Goal: Task Accomplishment & Management: Use online tool/utility

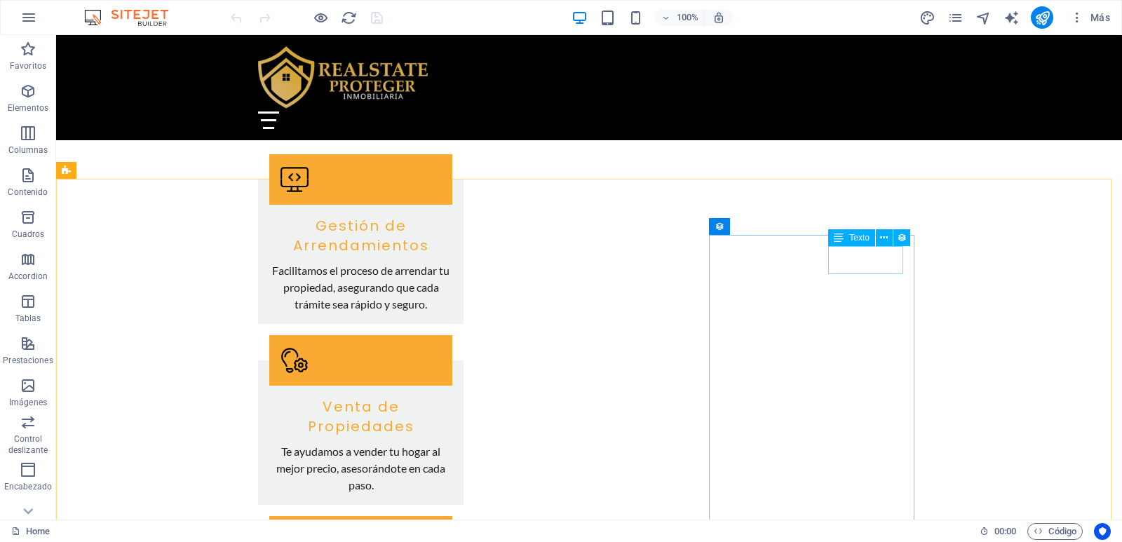
scroll to position [1543, 0]
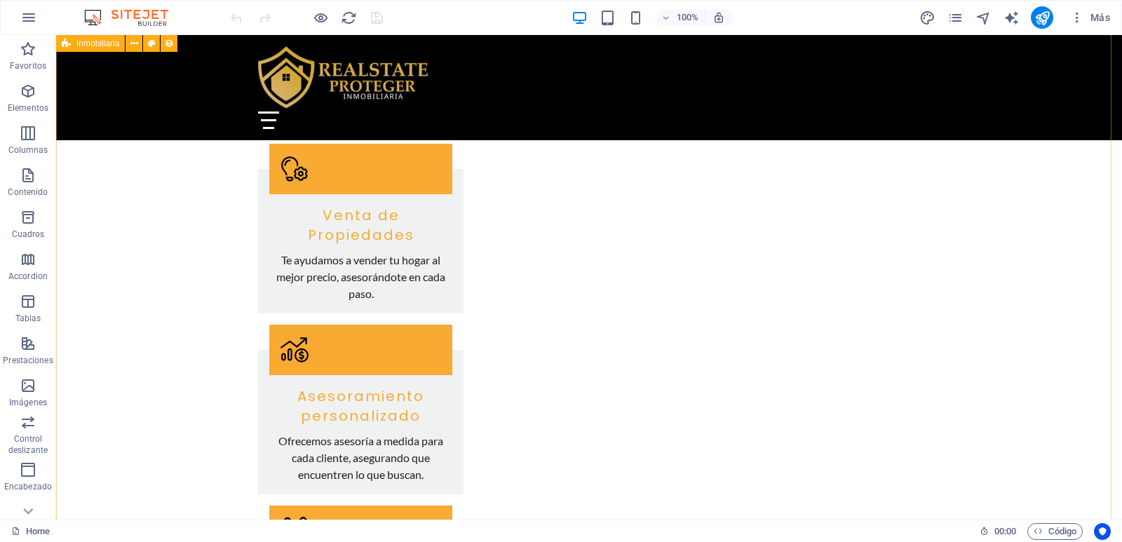
select select "68d8001a2f1c9850b806ab94"
select select "createdAt_DESC"
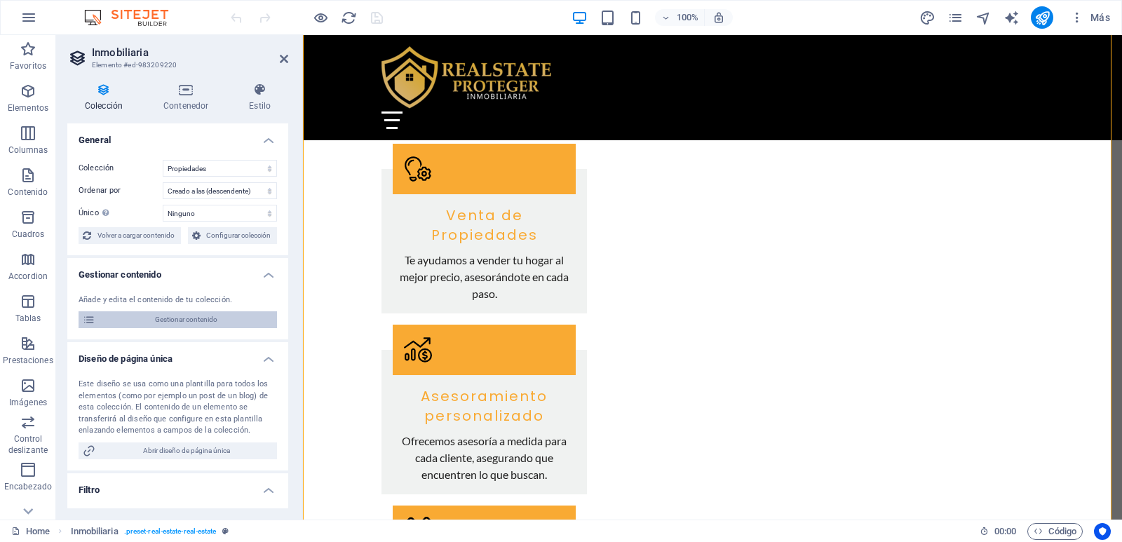
click at [186, 325] on span "Gestionar contenido" at bounding box center [186, 319] width 173 height 17
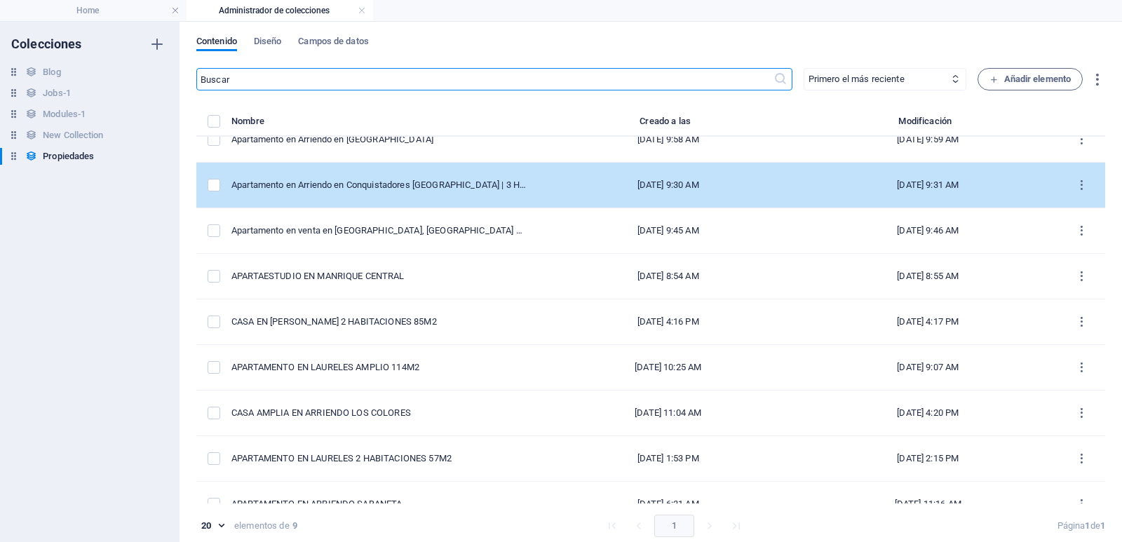
scroll to position [0, 0]
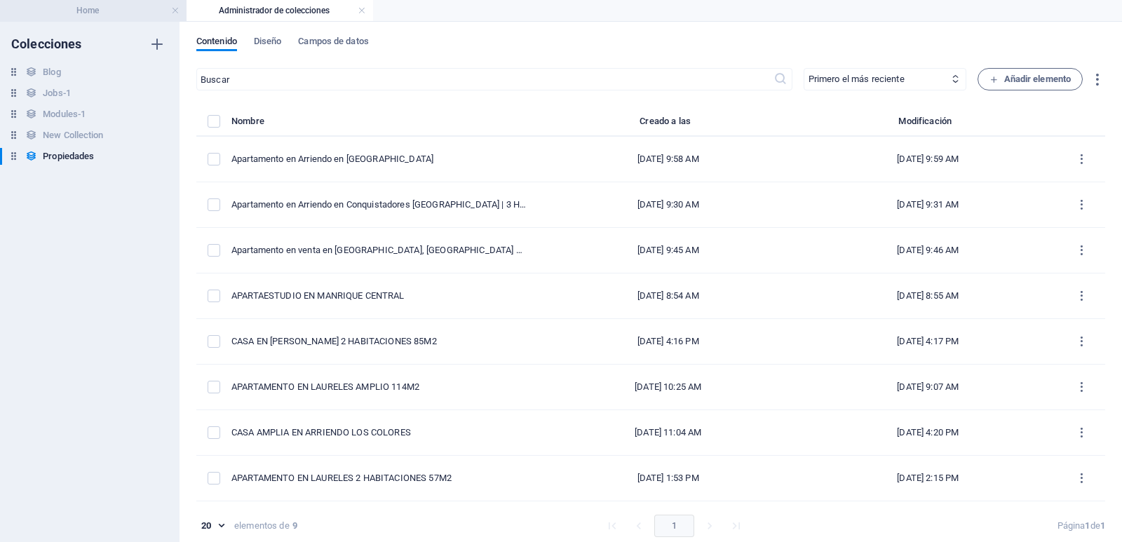
click at [109, 8] on h4 "Home" at bounding box center [93, 10] width 187 height 15
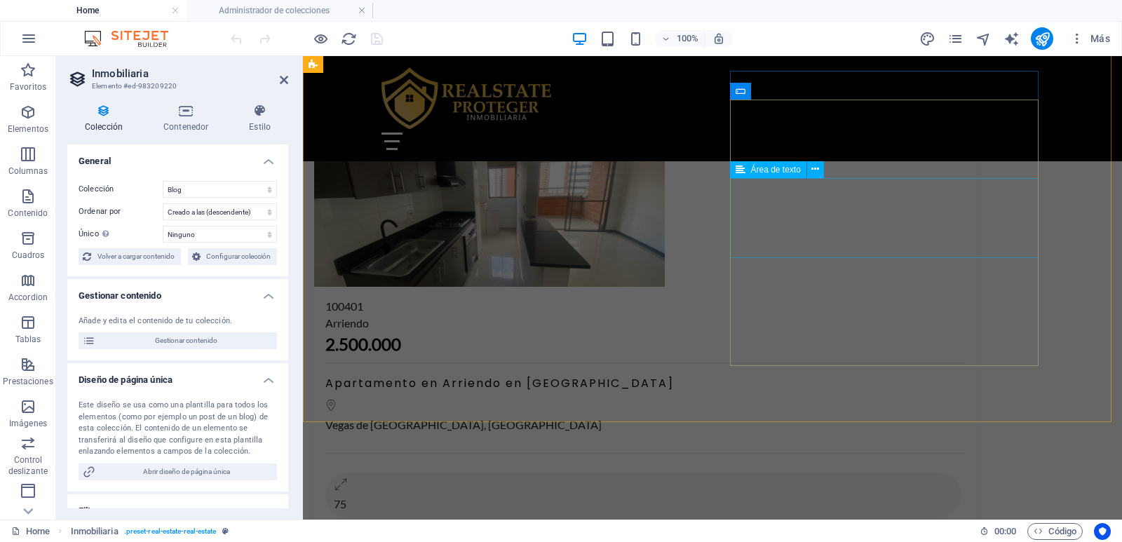
scroll to position [3016, 0]
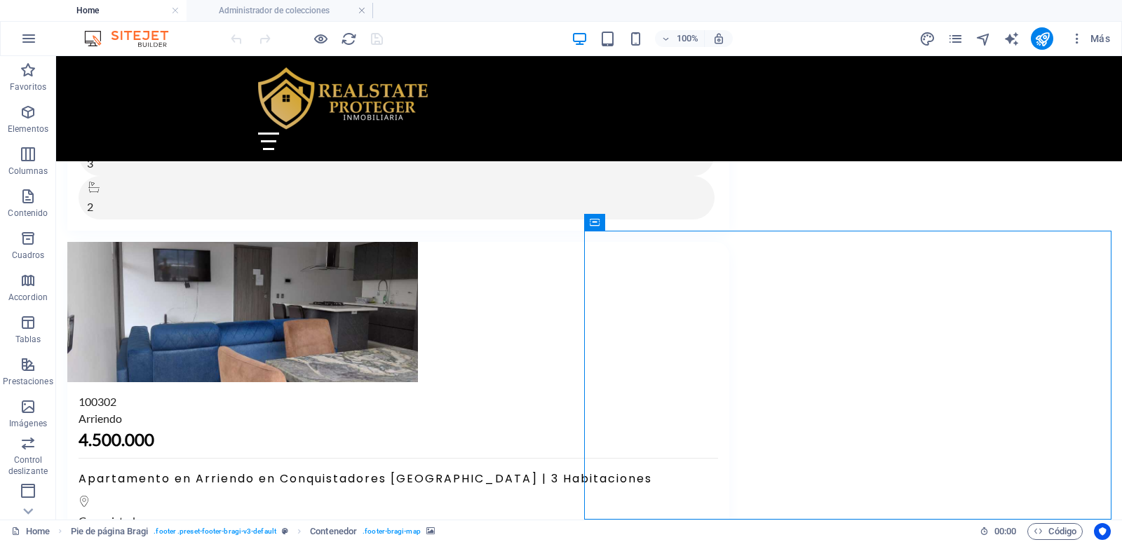
select select "px"
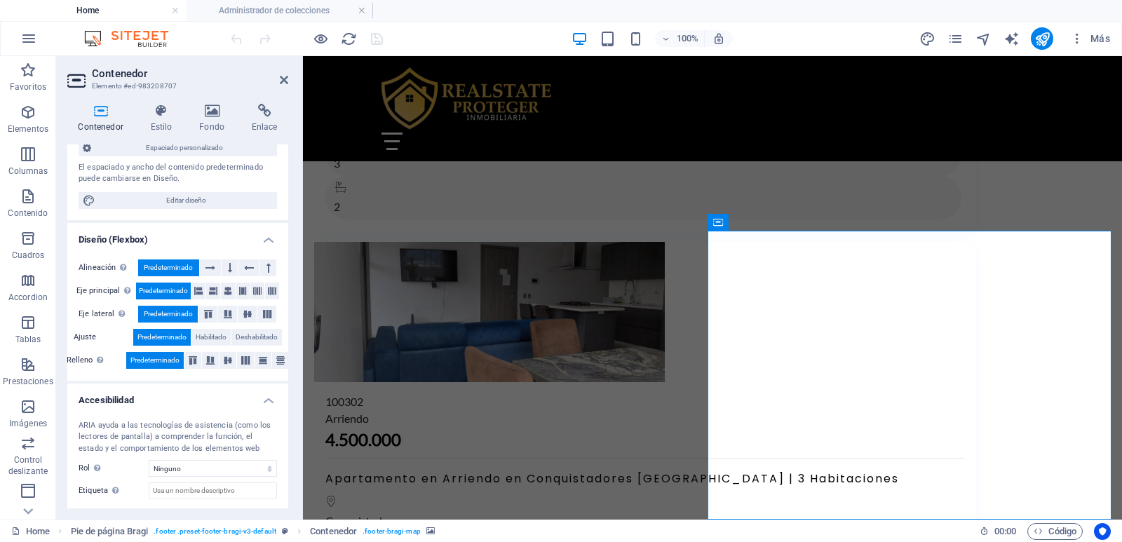
scroll to position [0, 0]
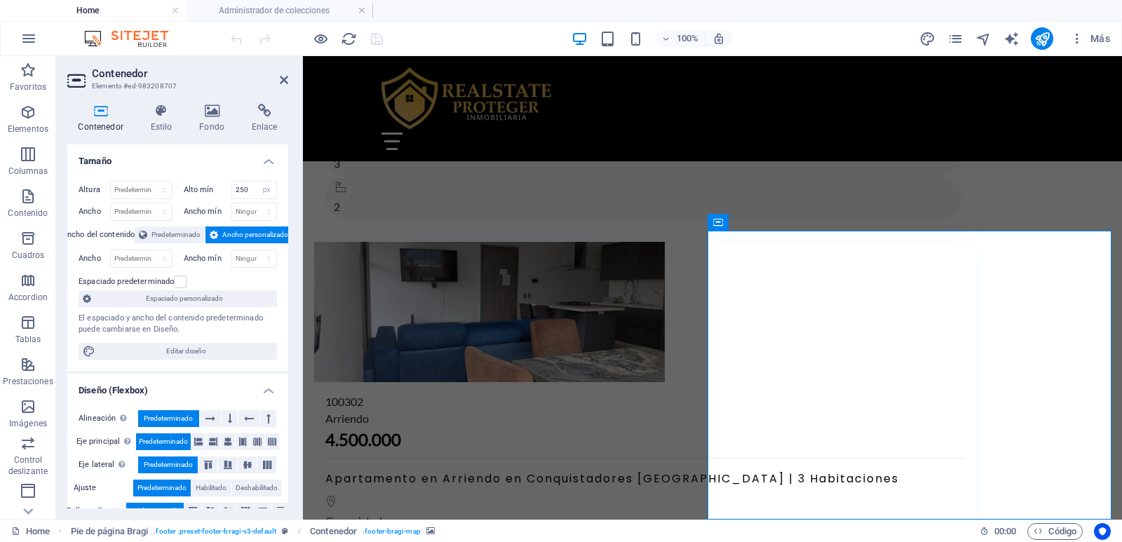
click at [185, 299] on span "Espaciado personalizado" at bounding box center [183, 298] width 177 height 17
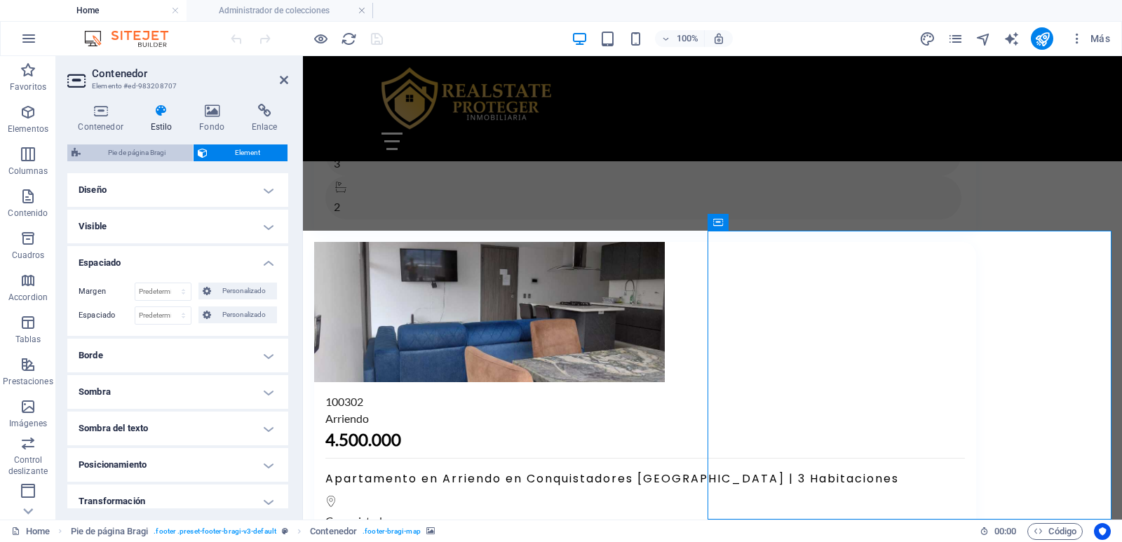
click at [119, 154] on span "Pie de página Bragi" at bounding box center [137, 152] width 104 height 17
select select "%"
select select "rem"
select select "px"
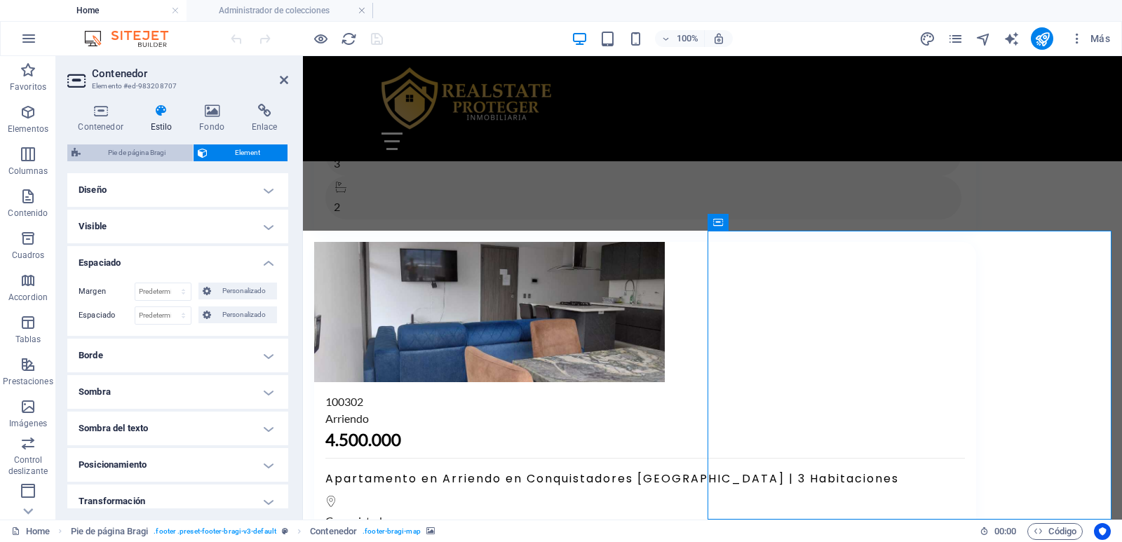
select select "rem"
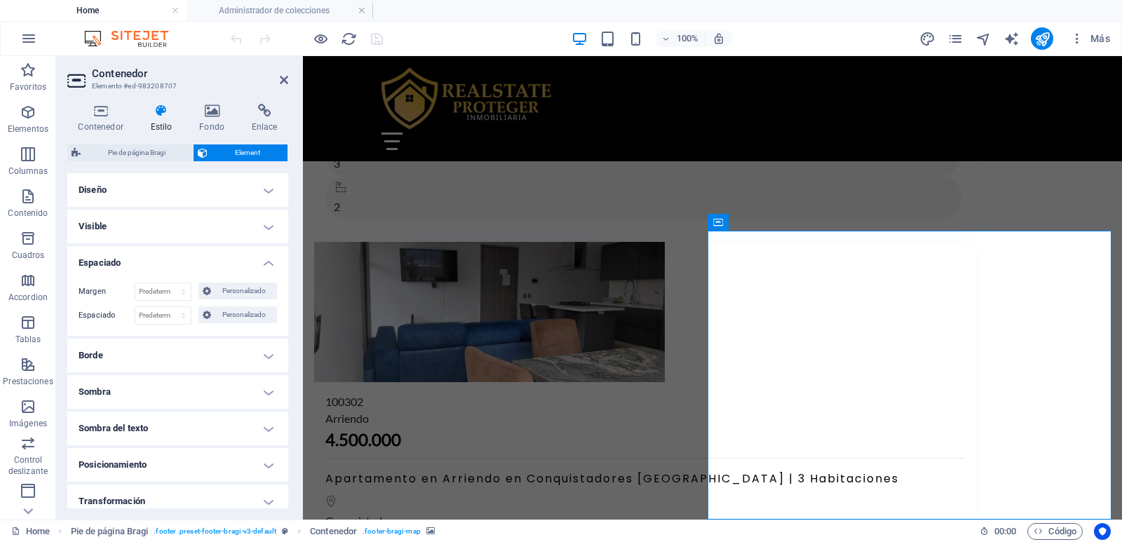
click at [199, 246] on h4 "Espaciado" at bounding box center [177, 258] width 221 height 25
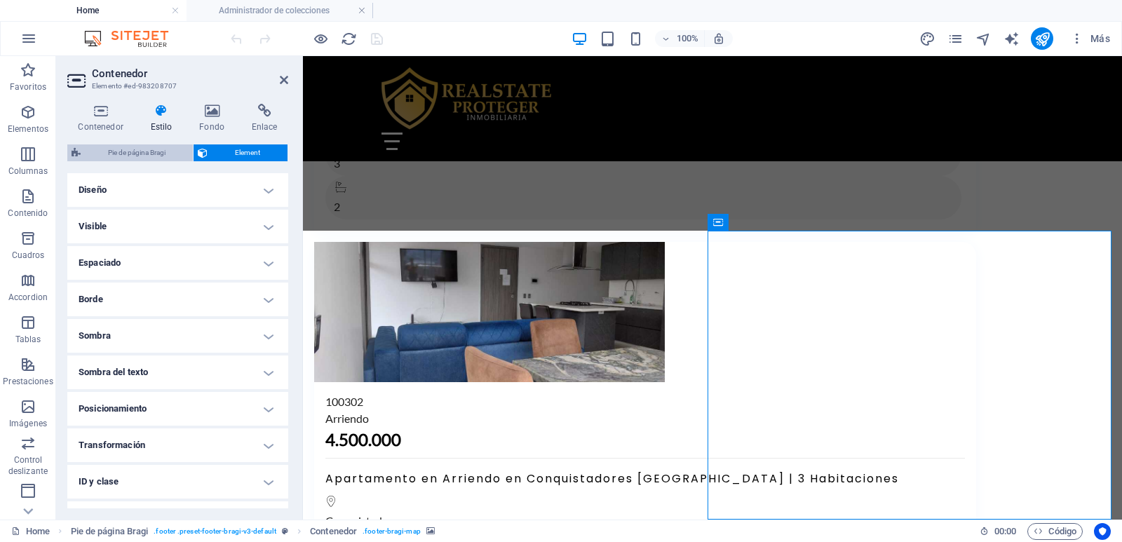
click at [138, 155] on span "Pie de página Bragi" at bounding box center [137, 152] width 104 height 17
select select "%"
select select "rem"
select select "px"
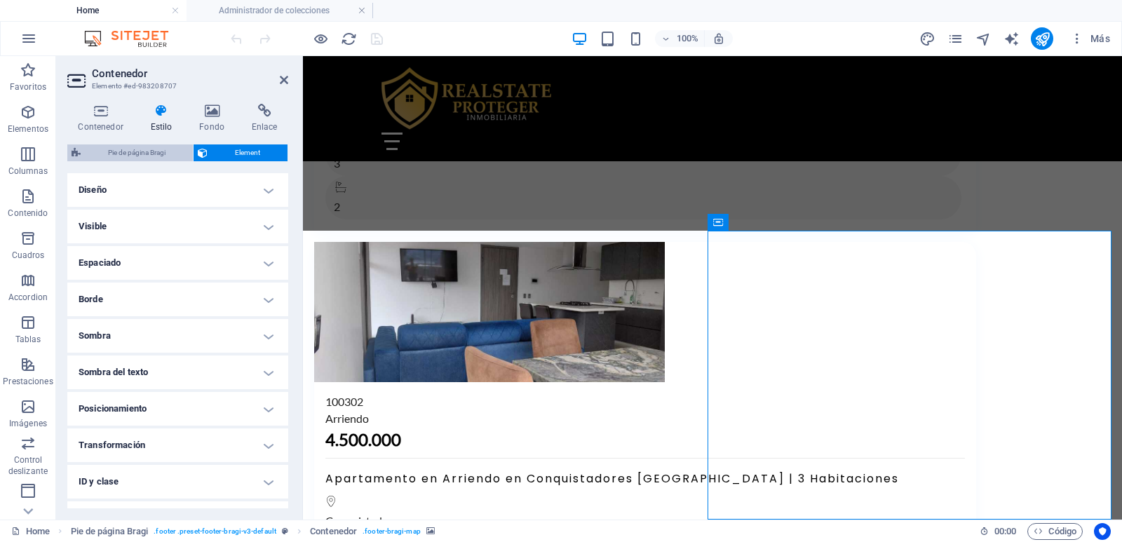
select select "rem"
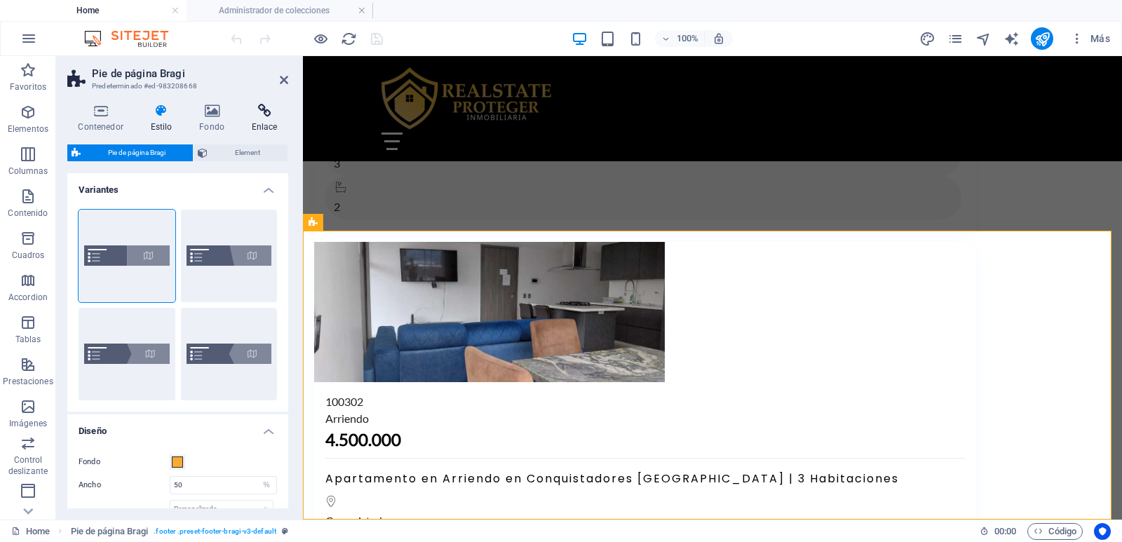
click at [257, 114] on icon at bounding box center [265, 111] width 48 height 14
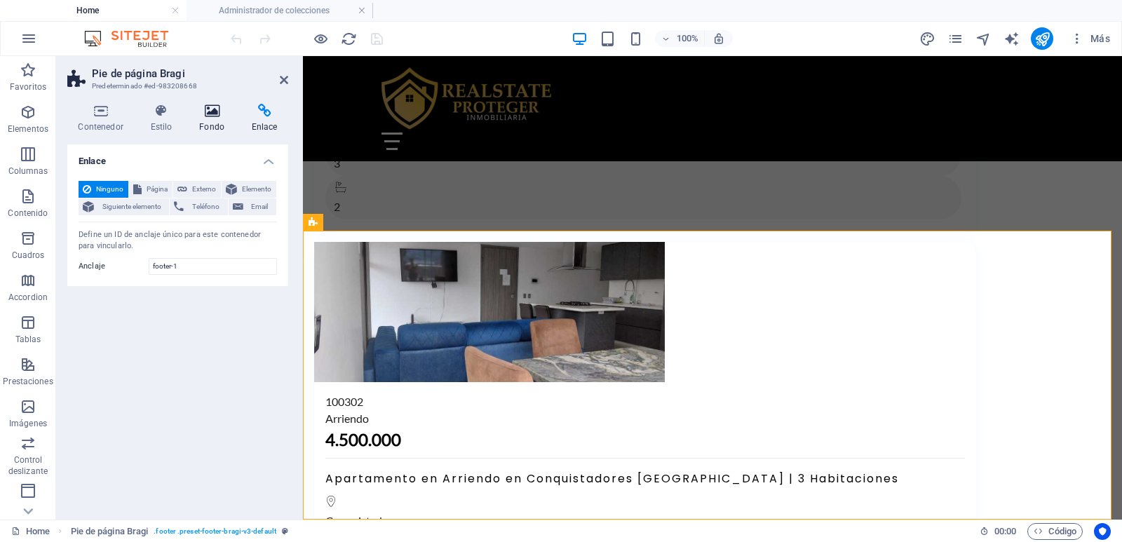
click at [202, 109] on icon at bounding box center [212, 111] width 47 height 14
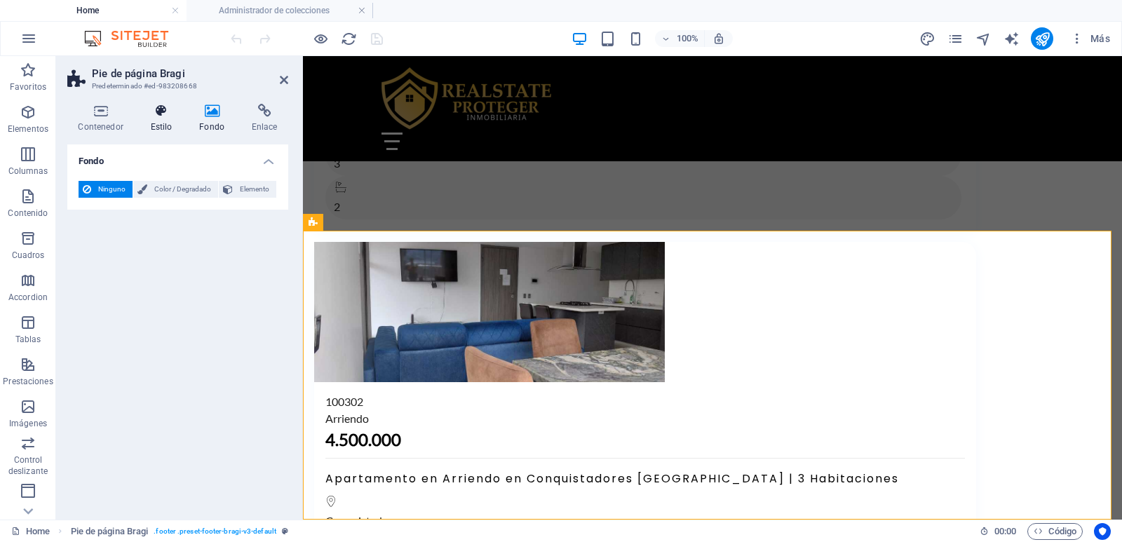
click at [169, 115] on icon at bounding box center [161, 111] width 43 height 14
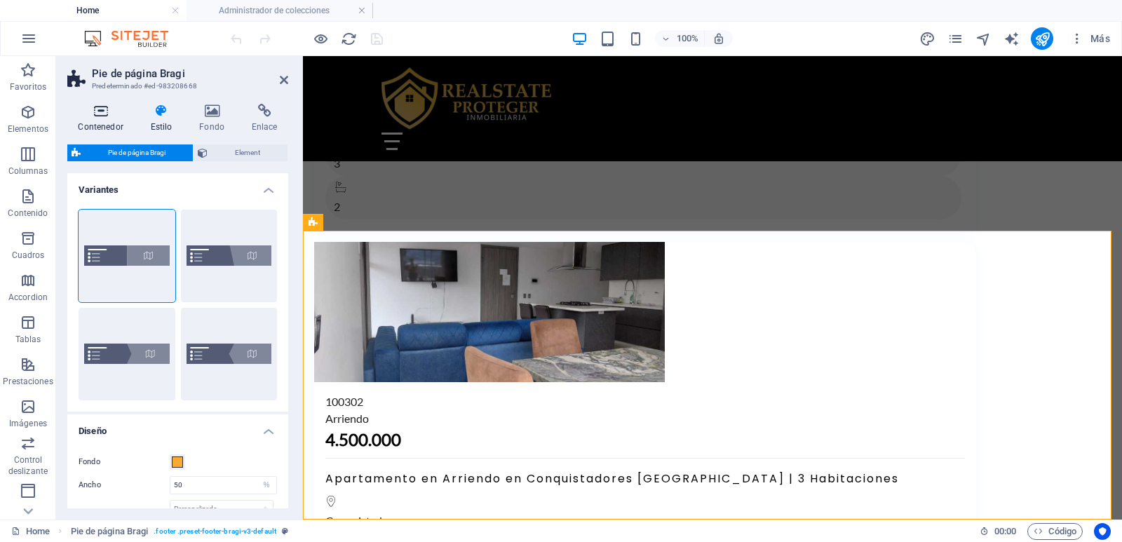
click at [95, 117] on icon at bounding box center [100, 111] width 67 height 14
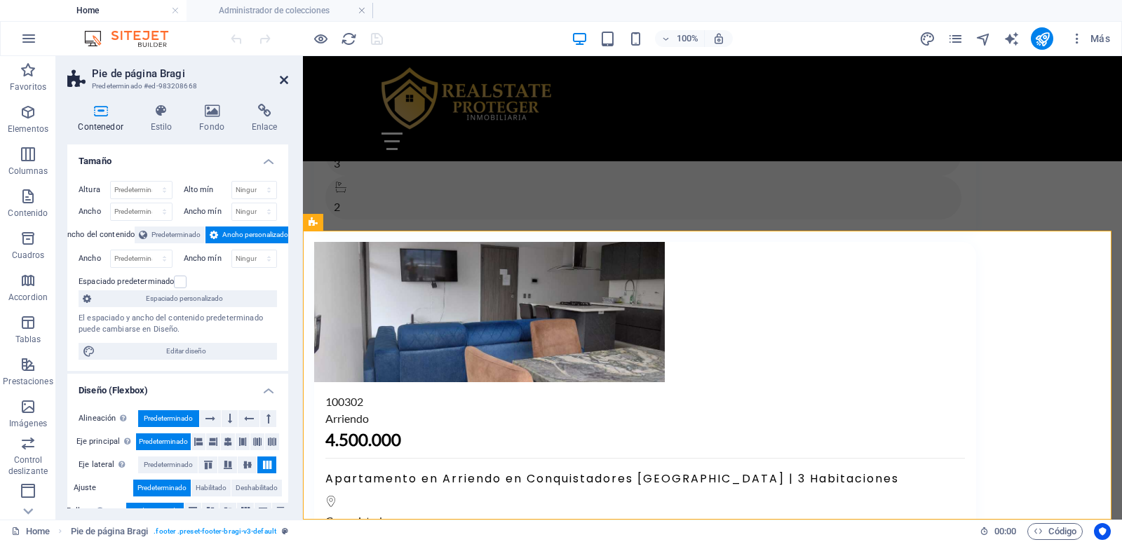
click at [286, 81] on icon at bounding box center [284, 79] width 8 height 11
